Goal: Find specific page/section: Find specific page/section

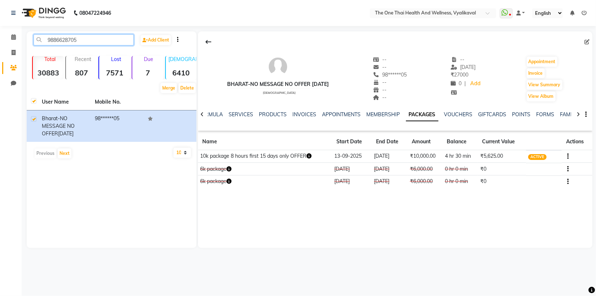
click at [77, 40] on input "9886628705" at bounding box center [84, 39] width 100 height 11
type input "9"
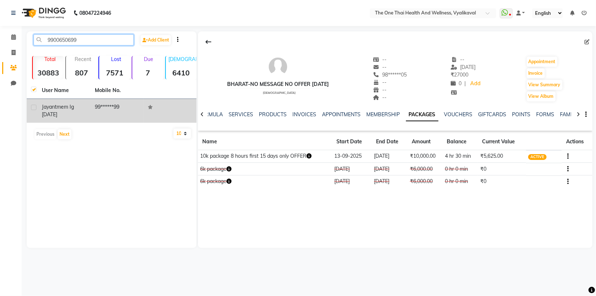
type input "9900650699"
click at [35, 107] on label at bounding box center [33, 107] width 5 height 5
click at [35, 107] on input "checkbox" at bounding box center [33, 107] width 5 height 5
checkbox input "true"
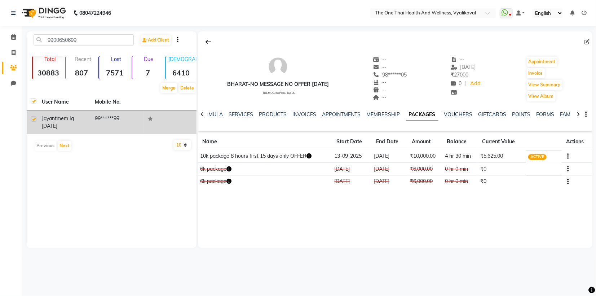
click at [44, 116] on span "Jayant" at bounding box center [49, 118] width 15 height 6
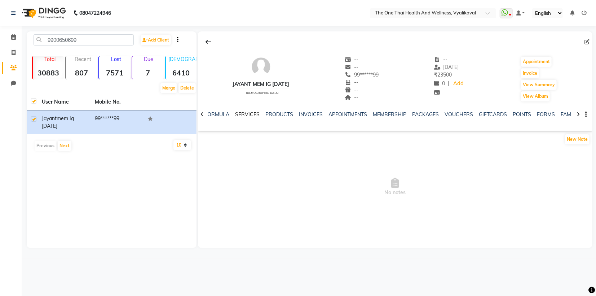
click at [248, 116] on link "SERVICES" at bounding box center [247, 114] width 25 height 6
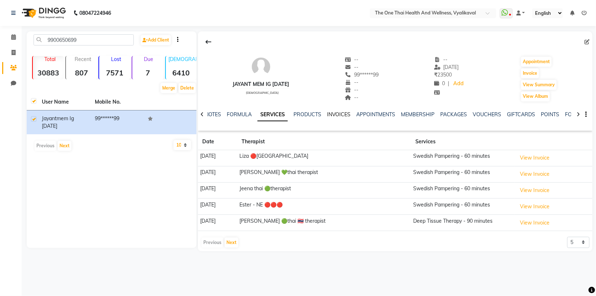
click at [334, 115] on link "INVOICES" at bounding box center [339, 114] width 24 height 6
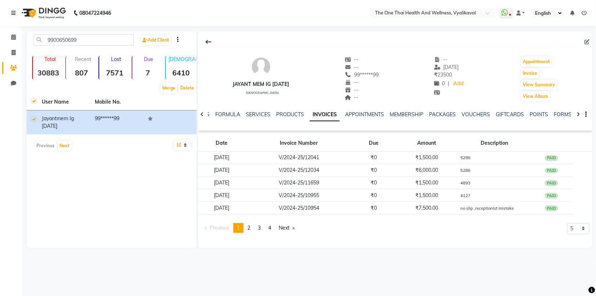
click at [261, 119] on div "NOTES FORMULA SERVICES PRODUCTS INVOICES APPOINTMENTS MEMBERSHIP PACKAGES VOUCH…" at bounding box center [386, 117] width 352 height 13
click at [261, 115] on link "SERVICES" at bounding box center [258, 114] width 25 height 6
